Goal: Information Seeking & Learning: Check status

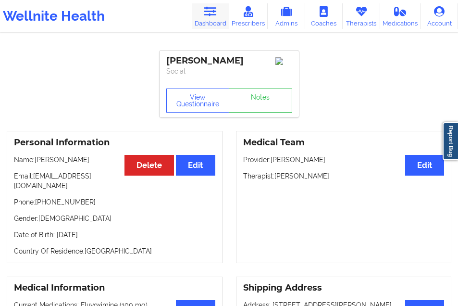
click at [207, 26] on link "Dashboard" at bounding box center [211, 15] width 38 height 25
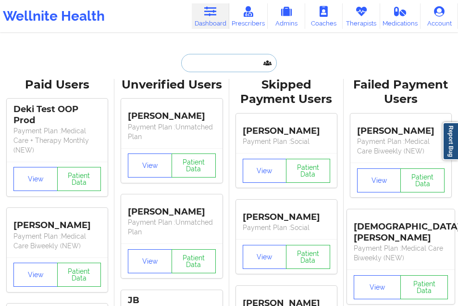
click at [198, 63] on input "text" at bounding box center [228, 63] width 95 height 18
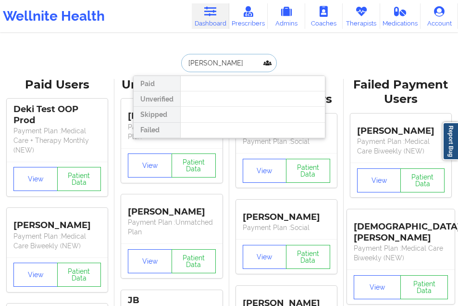
type input "[PERSON_NAME]"
drag, startPoint x: 226, startPoint y: 63, endPoint x: 166, endPoint y: 63, distance: 59.2
click at [166, 63] on div "[PERSON_NAME] Paid Unverified Skipped Failed" at bounding box center [229, 63] width 192 height 18
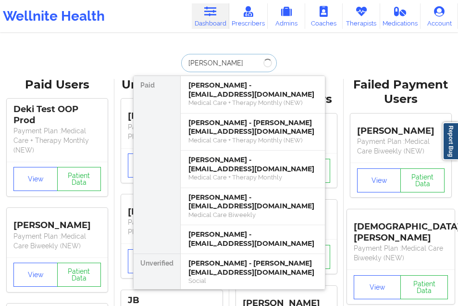
type input "[PERSON_NAME]"
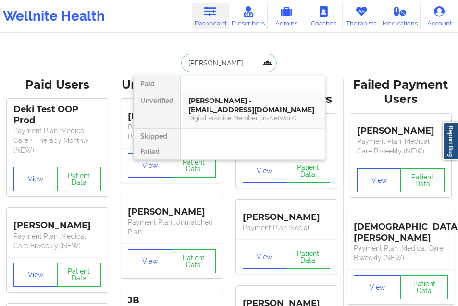
click at [241, 109] on div "[PERSON_NAME] - [EMAIL_ADDRESS][DOMAIN_NAME]" at bounding box center [253, 105] width 129 height 18
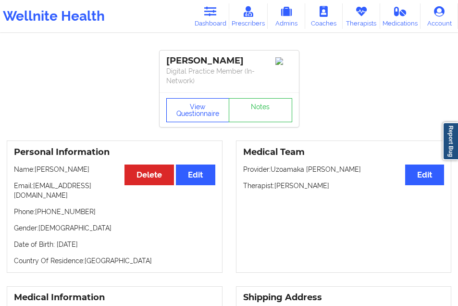
click at [204, 98] on button "View Questionnaire" at bounding box center [197, 110] width 63 height 24
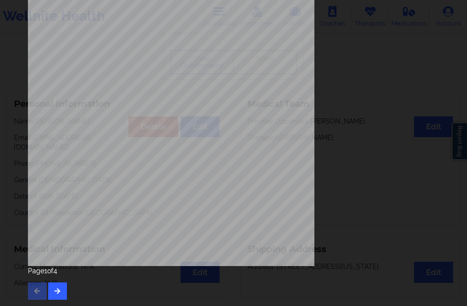
scroll to position [153, 0]
click at [57, 286] on button "button" at bounding box center [57, 290] width 19 height 17
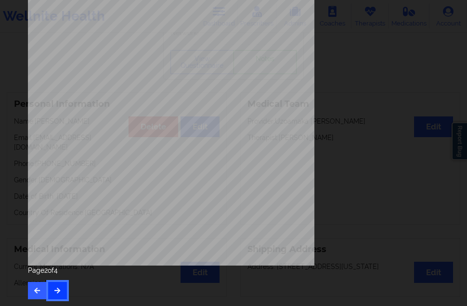
click at [54, 288] on icon "button" at bounding box center [57, 290] width 8 height 6
click at [65, 285] on button "button" at bounding box center [57, 290] width 19 height 17
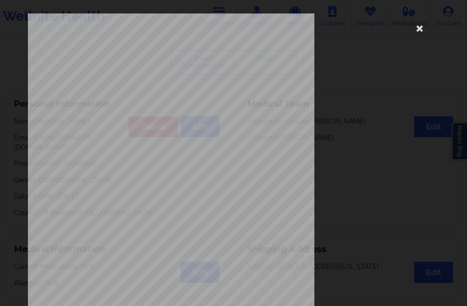
scroll to position [144, 0]
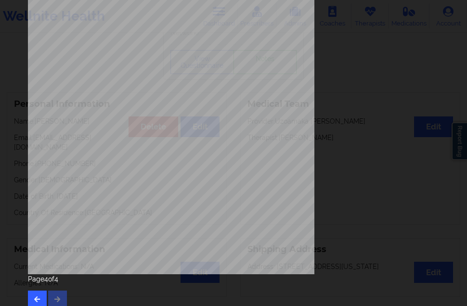
click at [58, 292] on div "Page 4 of 4" at bounding box center [233, 291] width 411 height 34
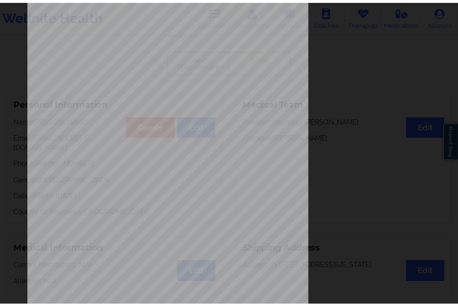
scroll to position [0, 0]
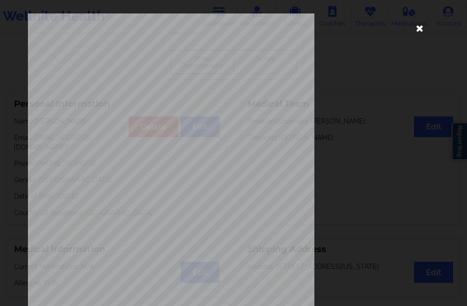
click at [419, 25] on icon at bounding box center [419, 27] width 15 height 15
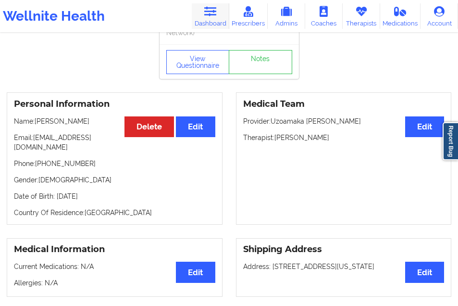
click at [203, 14] on link "Dashboard" at bounding box center [211, 15] width 38 height 25
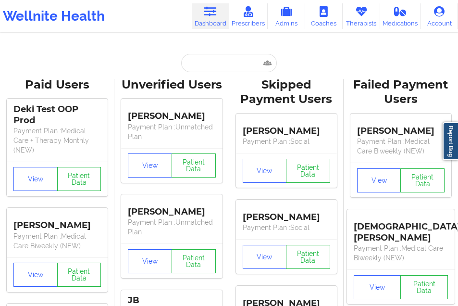
drag, startPoint x: 208, startPoint y: 52, endPoint x: 199, endPoint y: 61, distance: 12.9
click at [195, 63] on input "text" at bounding box center [228, 63] width 95 height 18
paste input "[PERSON_NAME]"
type input "[PERSON_NAME]"
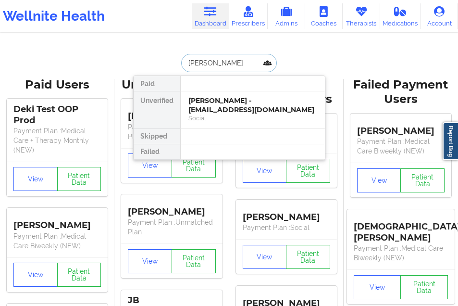
click at [230, 110] on div "[PERSON_NAME] - [EMAIL_ADDRESS][DOMAIN_NAME]" at bounding box center [253, 105] width 129 height 18
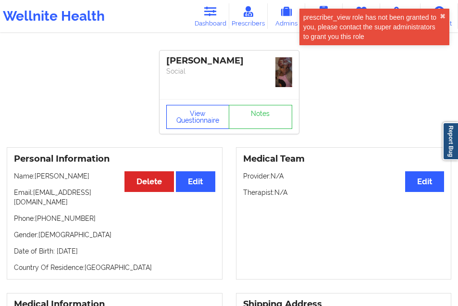
click at [194, 120] on button "View Questionnaire" at bounding box center [197, 117] width 63 height 24
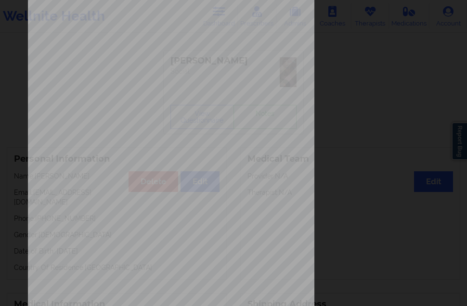
scroll to position [153, 0]
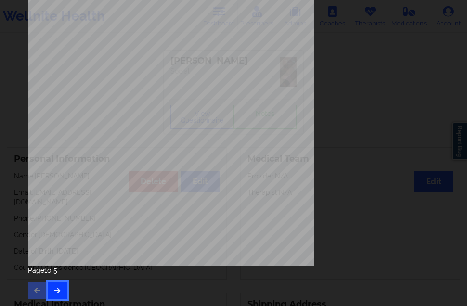
click at [59, 291] on icon "button" at bounding box center [57, 290] width 8 height 6
click at [61, 284] on button "button" at bounding box center [57, 290] width 19 height 17
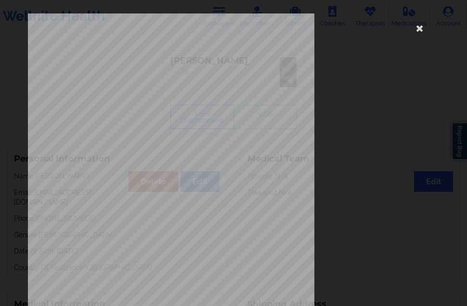
scroll to position [144, 0]
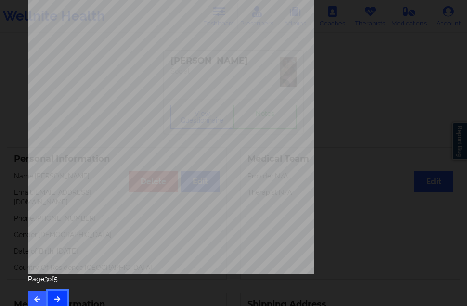
click at [56, 292] on button "button" at bounding box center [57, 299] width 19 height 17
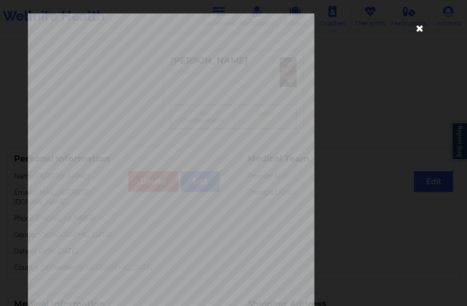
click at [417, 25] on icon at bounding box center [419, 27] width 15 height 15
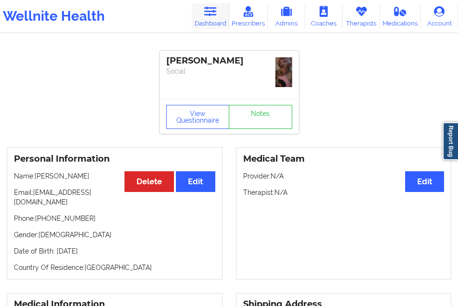
click at [212, 20] on link "Dashboard" at bounding box center [211, 15] width 38 height 25
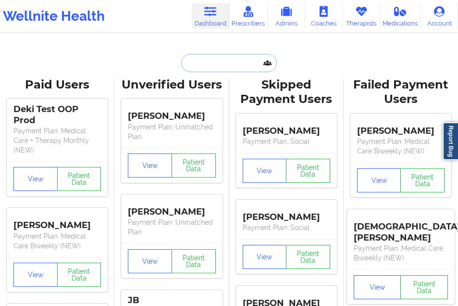
click at [194, 69] on input "text" at bounding box center [228, 63] width 95 height 18
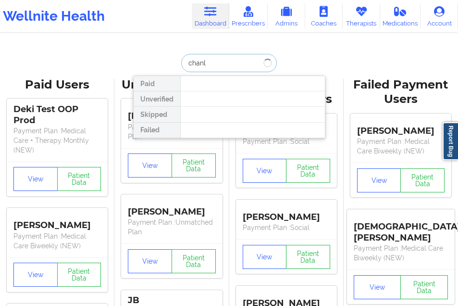
type input "chanly"
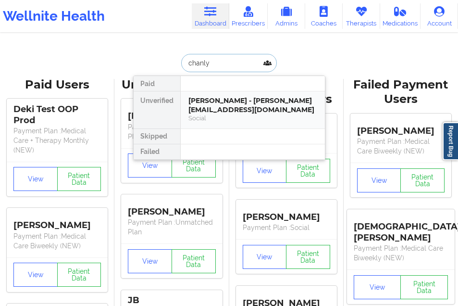
click at [215, 102] on div "[PERSON_NAME] - [PERSON_NAME][EMAIL_ADDRESS][DOMAIN_NAME]" at bounding box center [253, 105] width 129 height 18
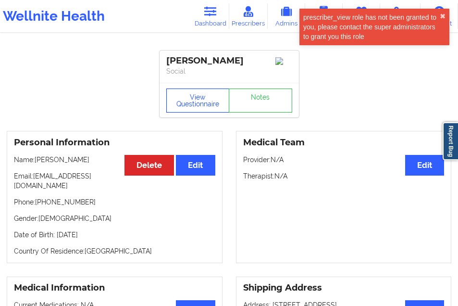
click at [207, 106] on button "View Questionnaire" at bounding box center [197, 101] width 63 height 24
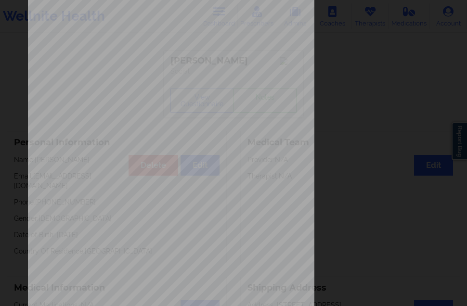
scroll to position [153, 0]
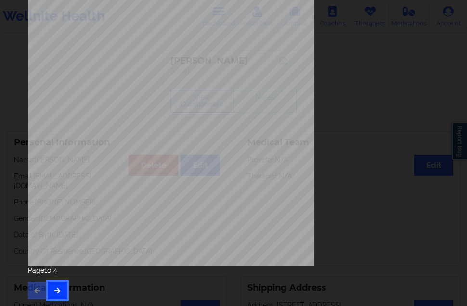
click at [60, 286] on button "button" at bounding box center [57, 290] width 19 height 17
click at [54, 284] on button "button" at bounding box center [57, 290] width 19 height 17
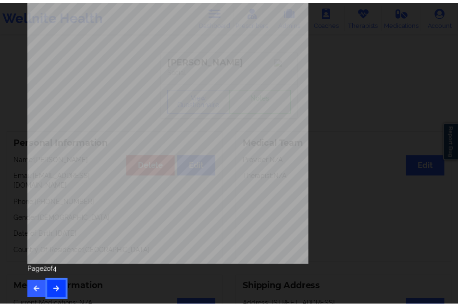
scroll to position [0, 0]
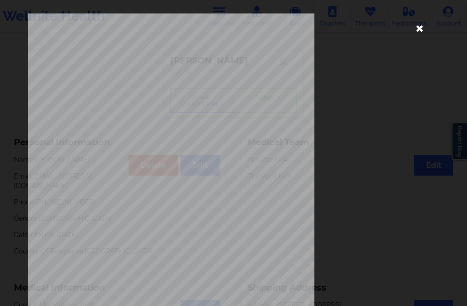
click at [412, 25] on icon at bounding box center [419, 27] width 15 height 15
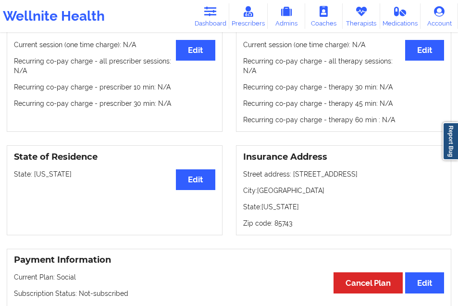
scroll to position [337, 0]
